Goal: Information Seeking & Learning: Learn about a topic

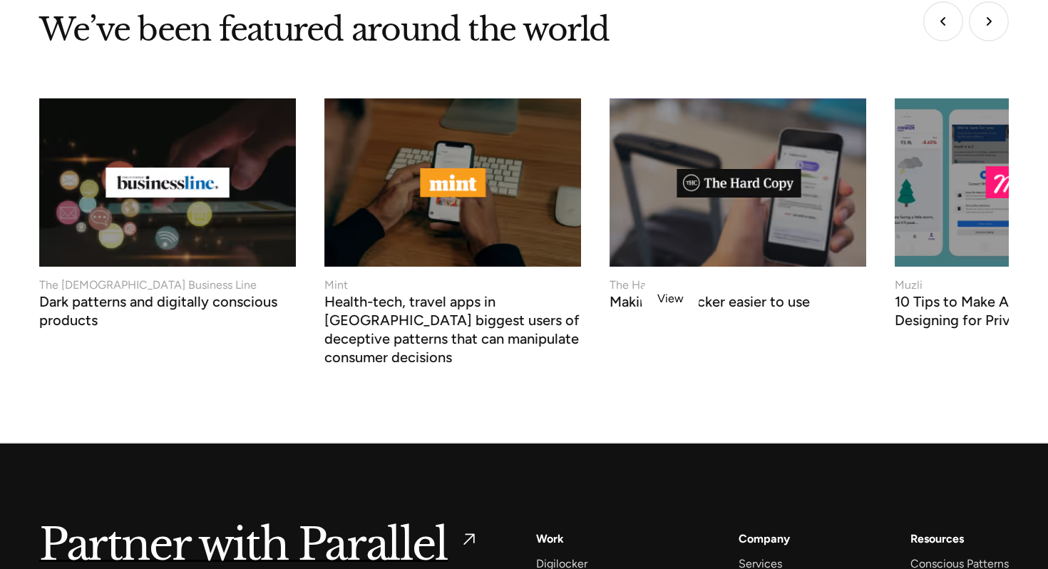
scroll to position [5533, 0]
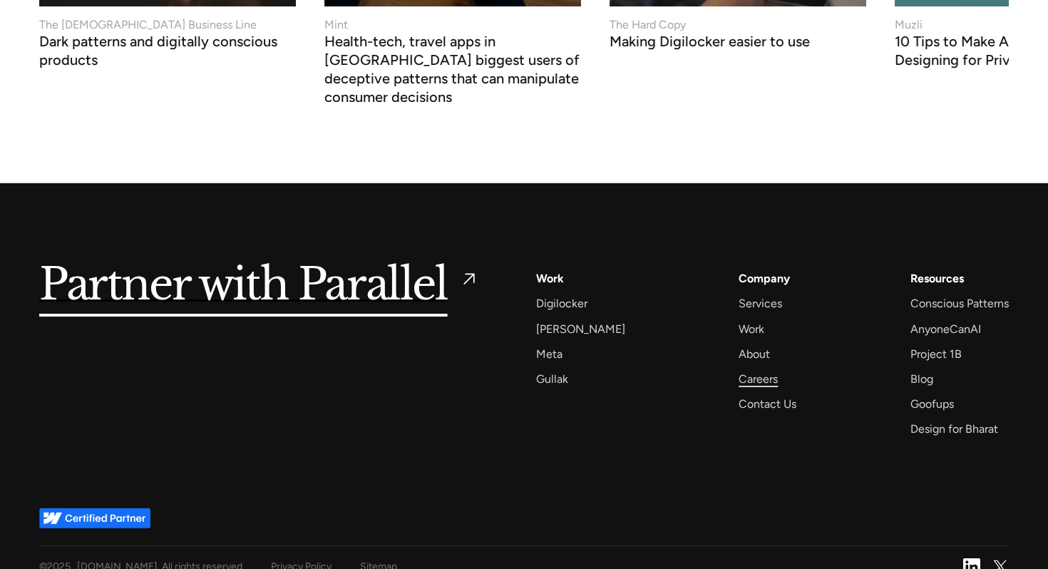
click at [749, 369] on div "Careers" at bounding box center [758, 378] width 39 height 19
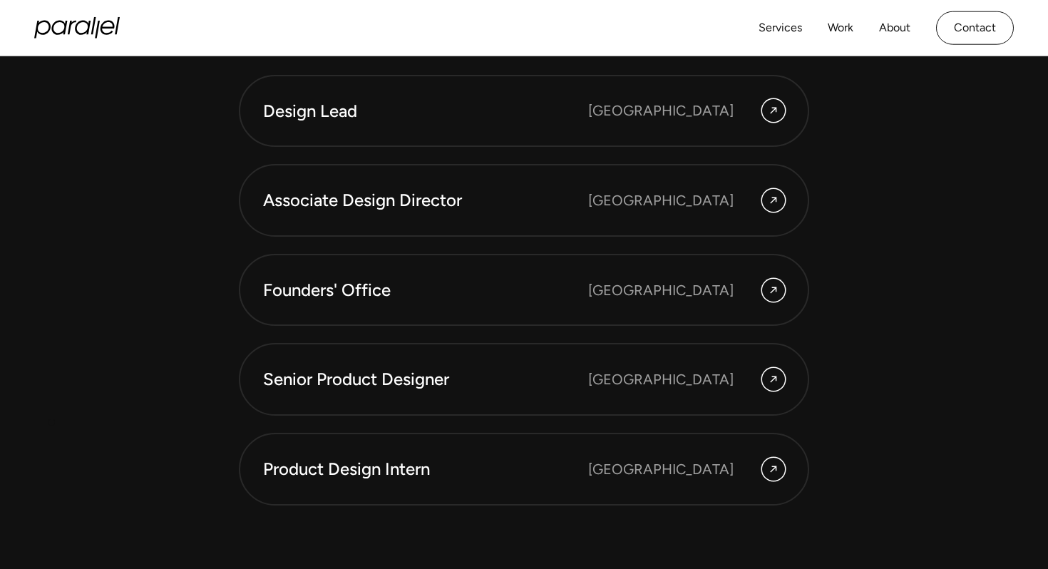
scroll to position [3853, 0]
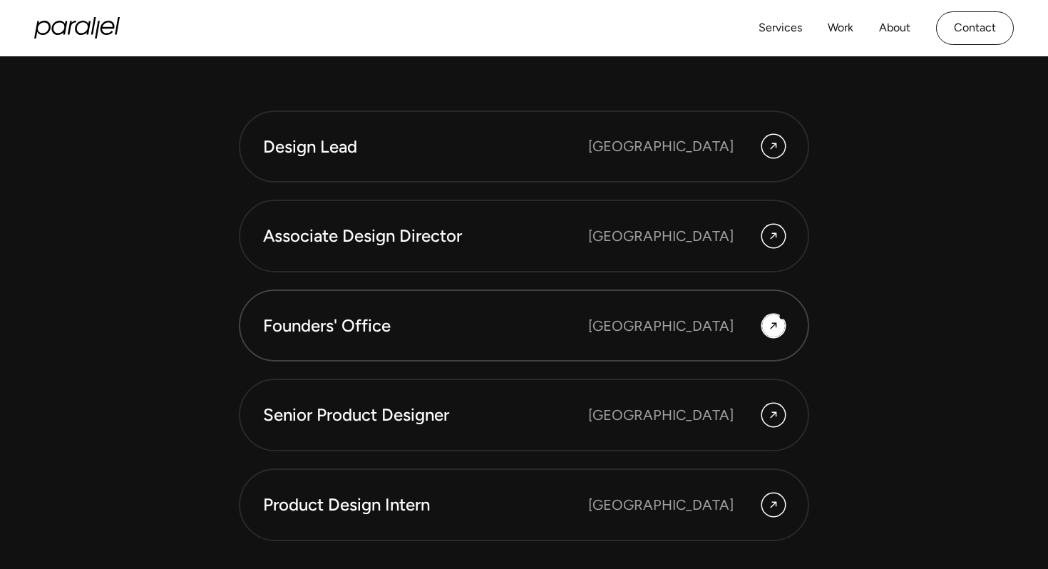
click at [782, 317] on div "[GEOGRAPHIC_DATA]" at bounding box center [686, 325] width 197 height 23
click at [702, 318] on div "Bengaluru" at bounding box center [660, 325] width 145 height 21
click at [774, 324] on icon at bounding box center [773, 325] width 6 height 6
click at [777, 329] on icon at bounding box center [773, 325] width 11 height 17
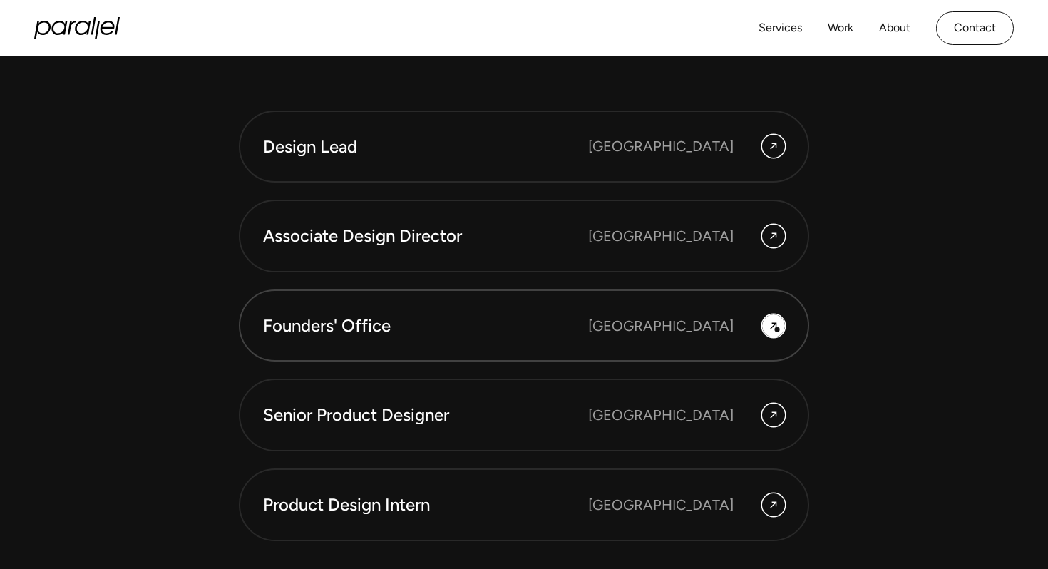
click at [772, 329] on icon at bounding box center [773, 325] width 11 height 17
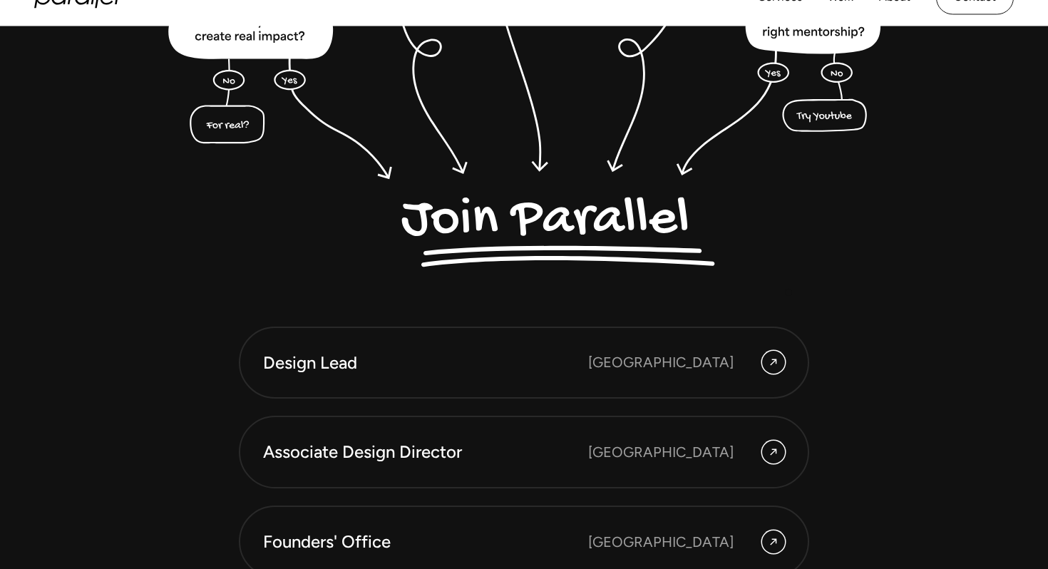
scroll to position [3911, 0]
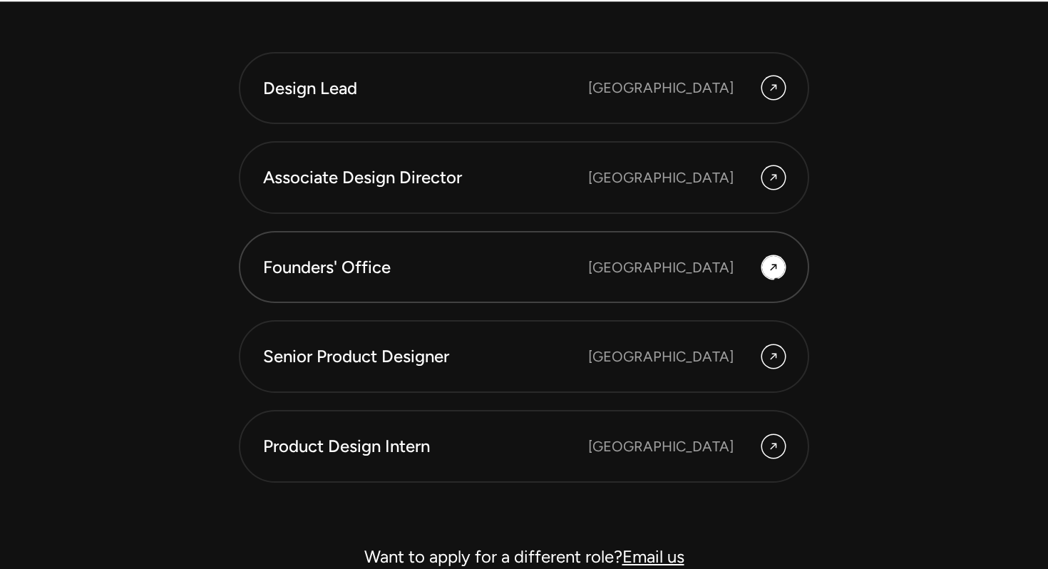
click at [774, 274] on icon at bounding box center [773, 267] width 11 height 17
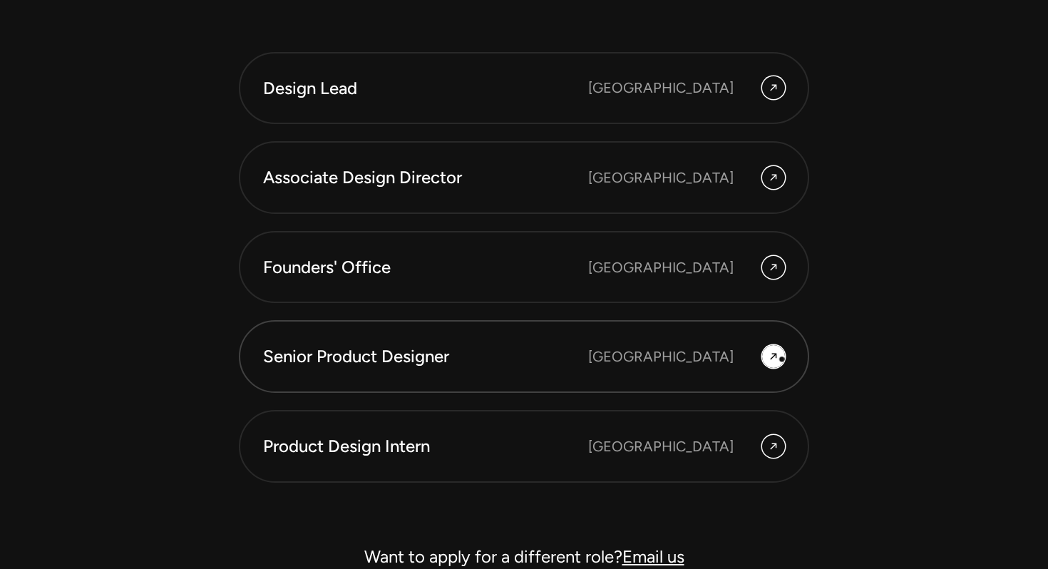
click at [780, 354] on div at bounding box center [773, 356] width 23 height 23
click at [672, 354] on div "Bengaluru" at bounding box center [660, 356] width 145 height 21
click at [437, 344] on div "Senior Product Designer" at bounding box center [425, 356] width 325 height 24
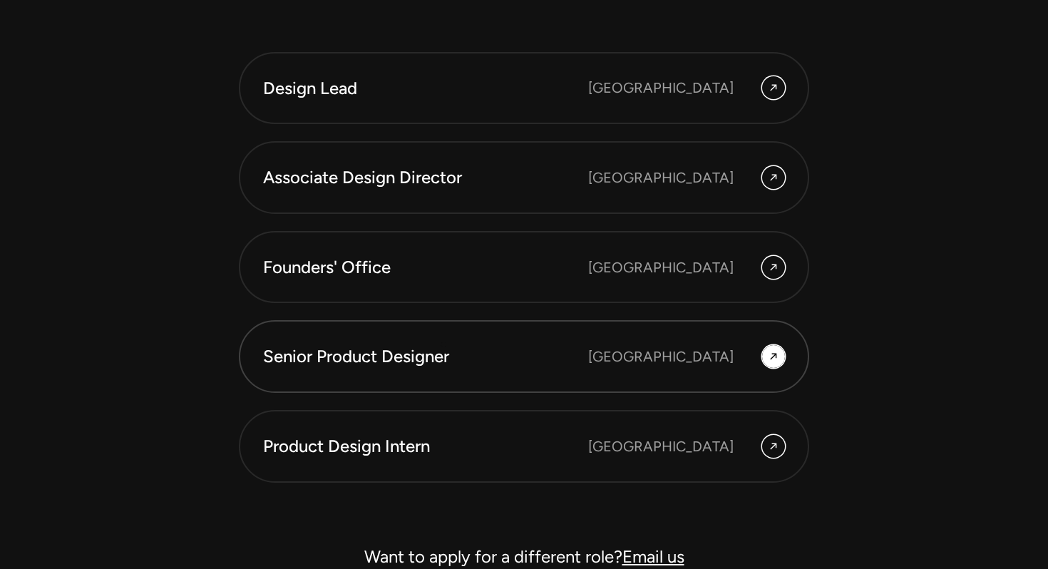
click at [437, 344] on div "Senior Product Designer" at bounding box center [425, 356] width 325 height 24
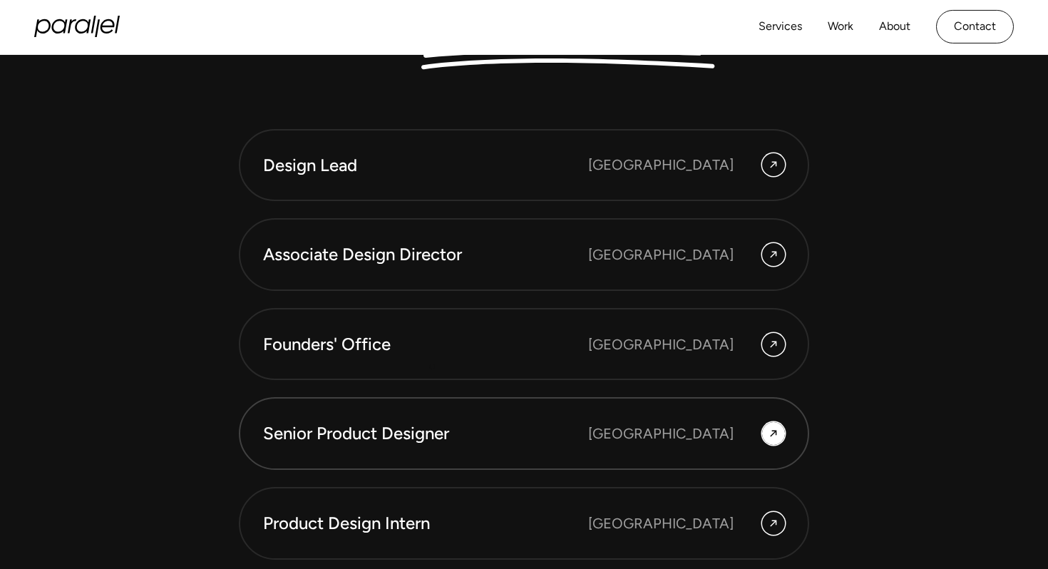
scroll to position [3831, 0]
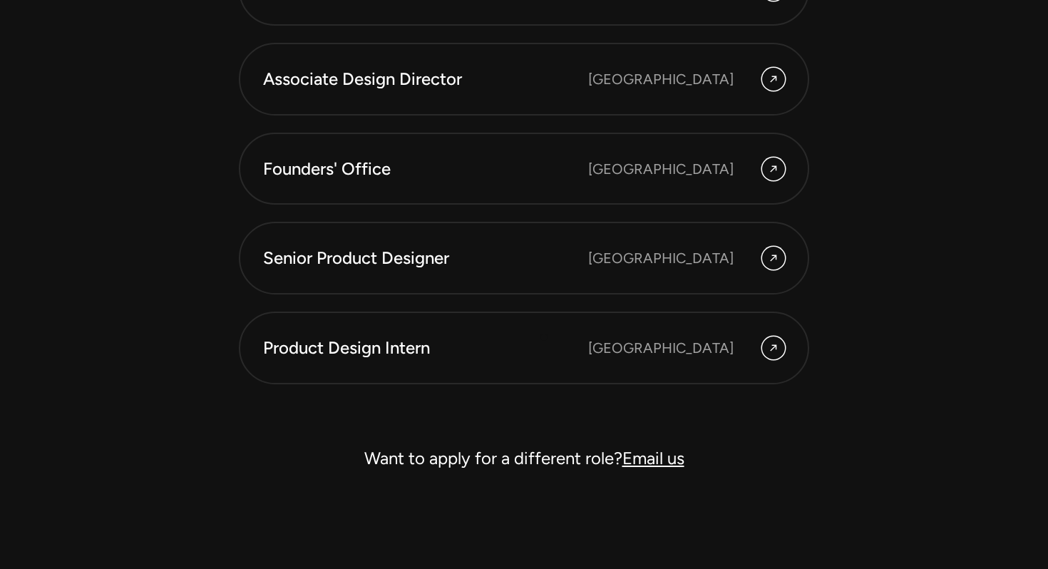
scroll to position [4057, 0]
